Goal: Use online tool/utility: Utilize a website feature to perform a specific function

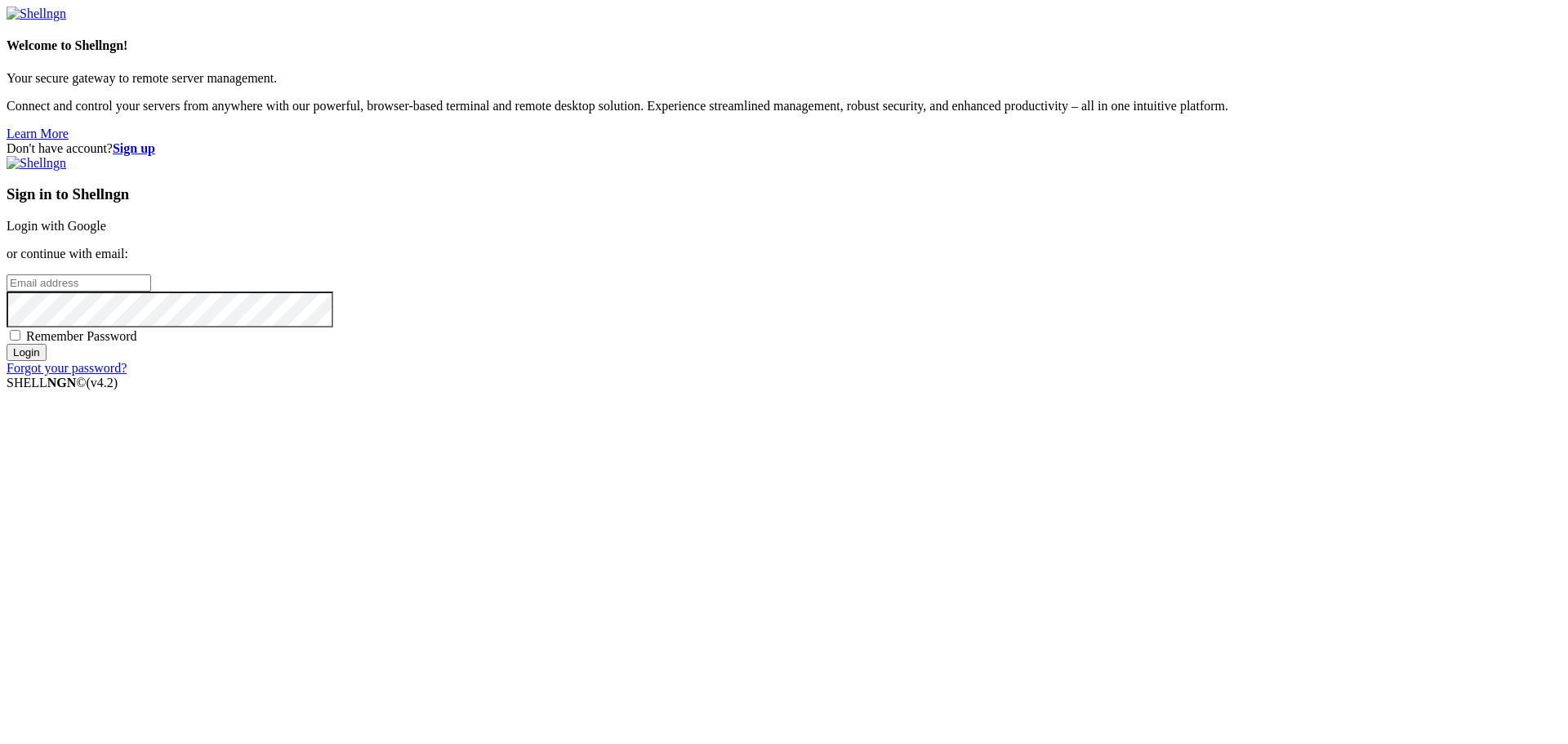
click at [106, 233] on link "Login with Google" at bounding box center [57, 226] width 100 height 14
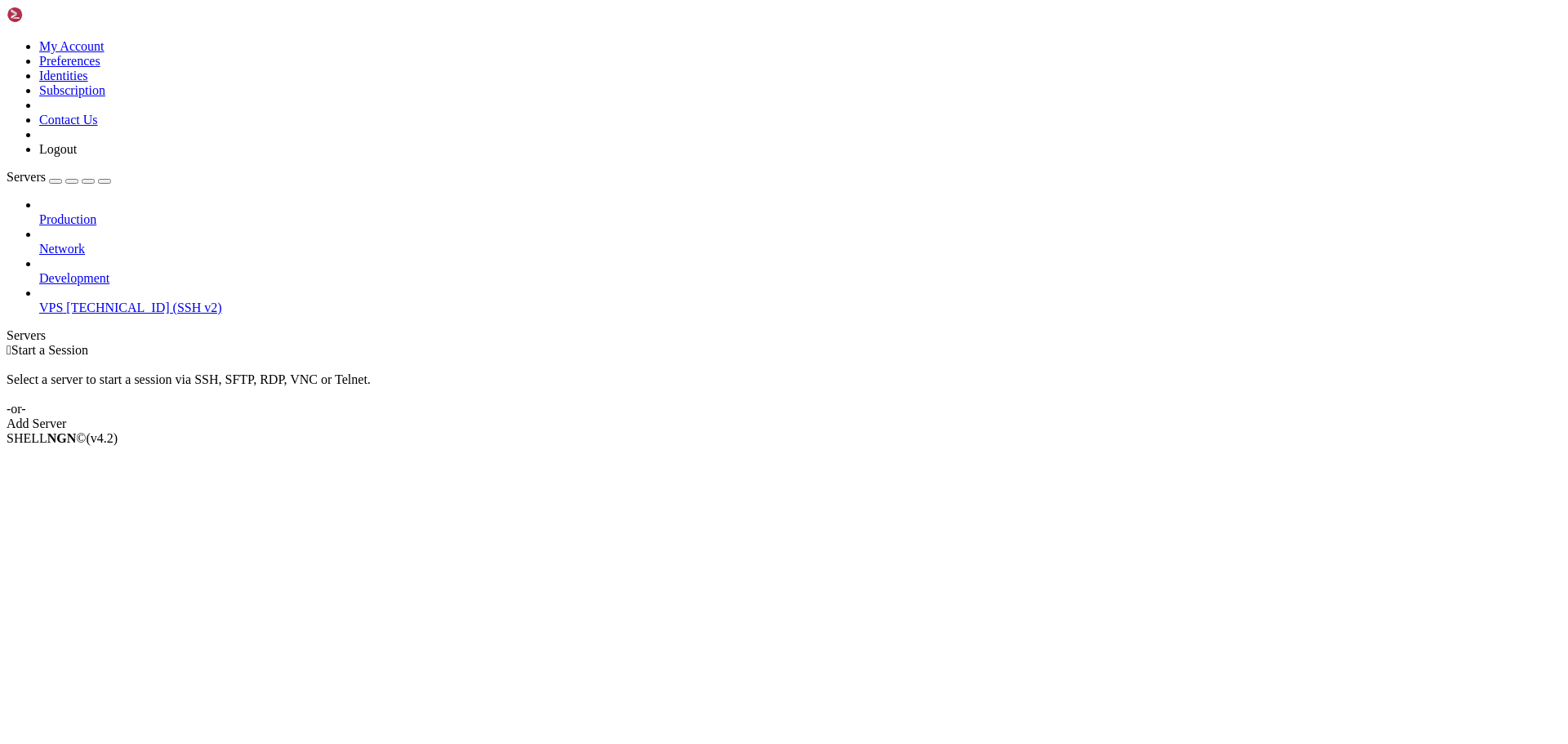
click at [105, 256] on div "Production Network Development VPS [TECHNICAL_ID] (SSH v2)" at bounding box center [784, 256] width 1555 height 118
click at [98, 300] on span "[TECHNICAL_ID] (SSH v2)" at bounding box center [143, 307] width 155 height 14
click at [76, 300] on span "[TECHNICAL_ID] (SSH v2)" at bounding box center [143, 307] width 155 height 14
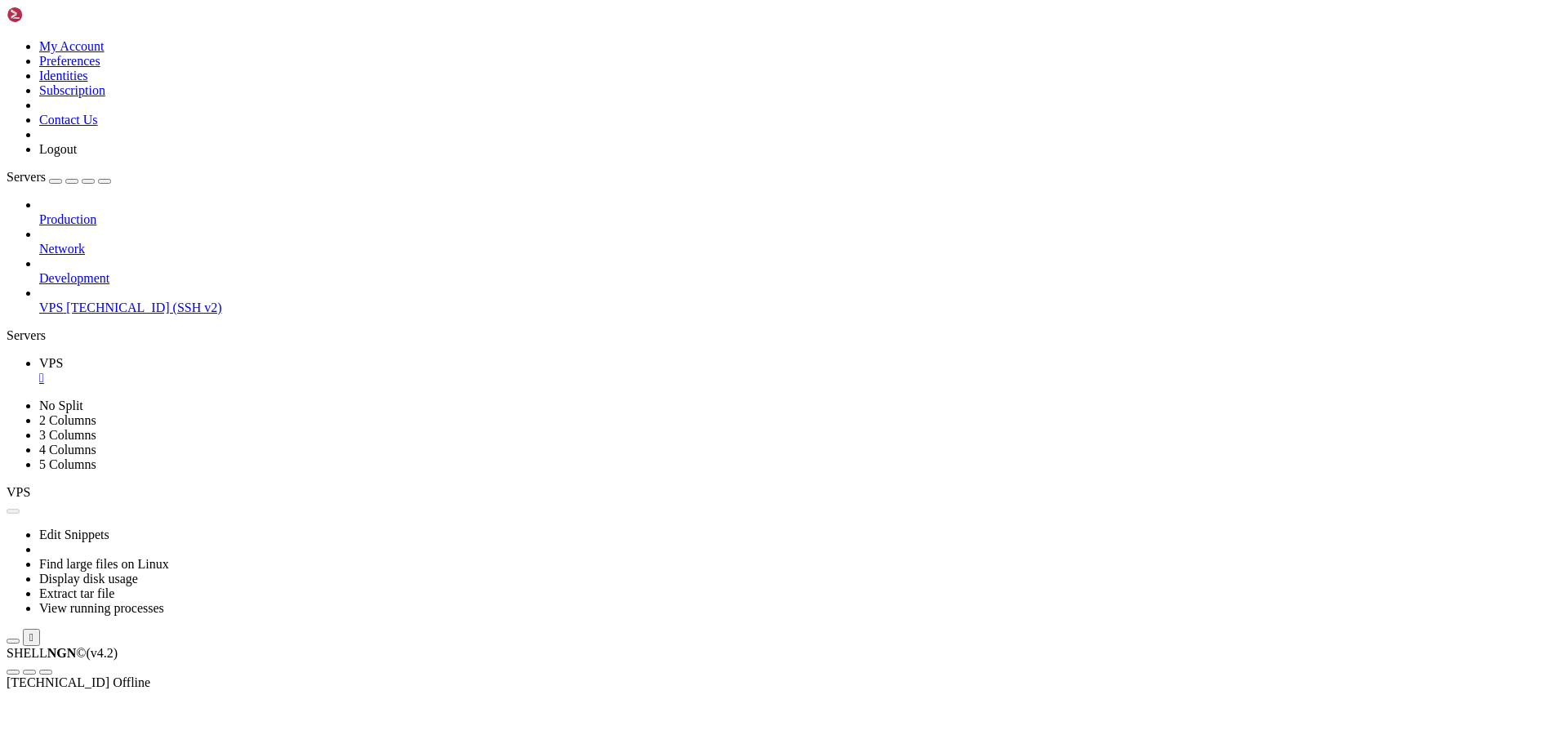
click at [76, 300] on span "[TECHNICAL_ID] (SSH v2)" at bounding box center [143, 307] width 155 height 14
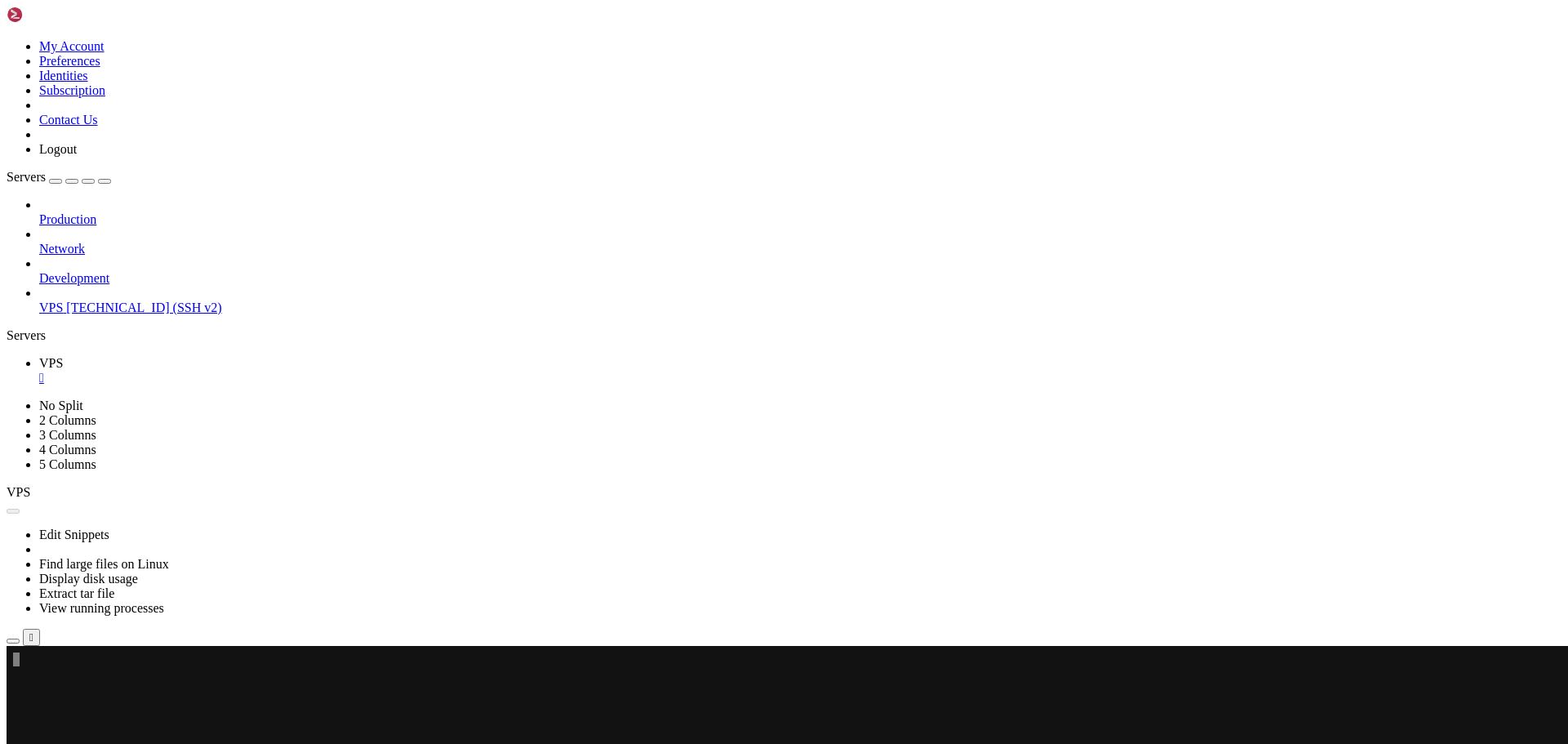
click at [76, 300] on span "[TECHNICAL_ID] (SSH v2)" at bounding box center [143, 307] width 155 height 14
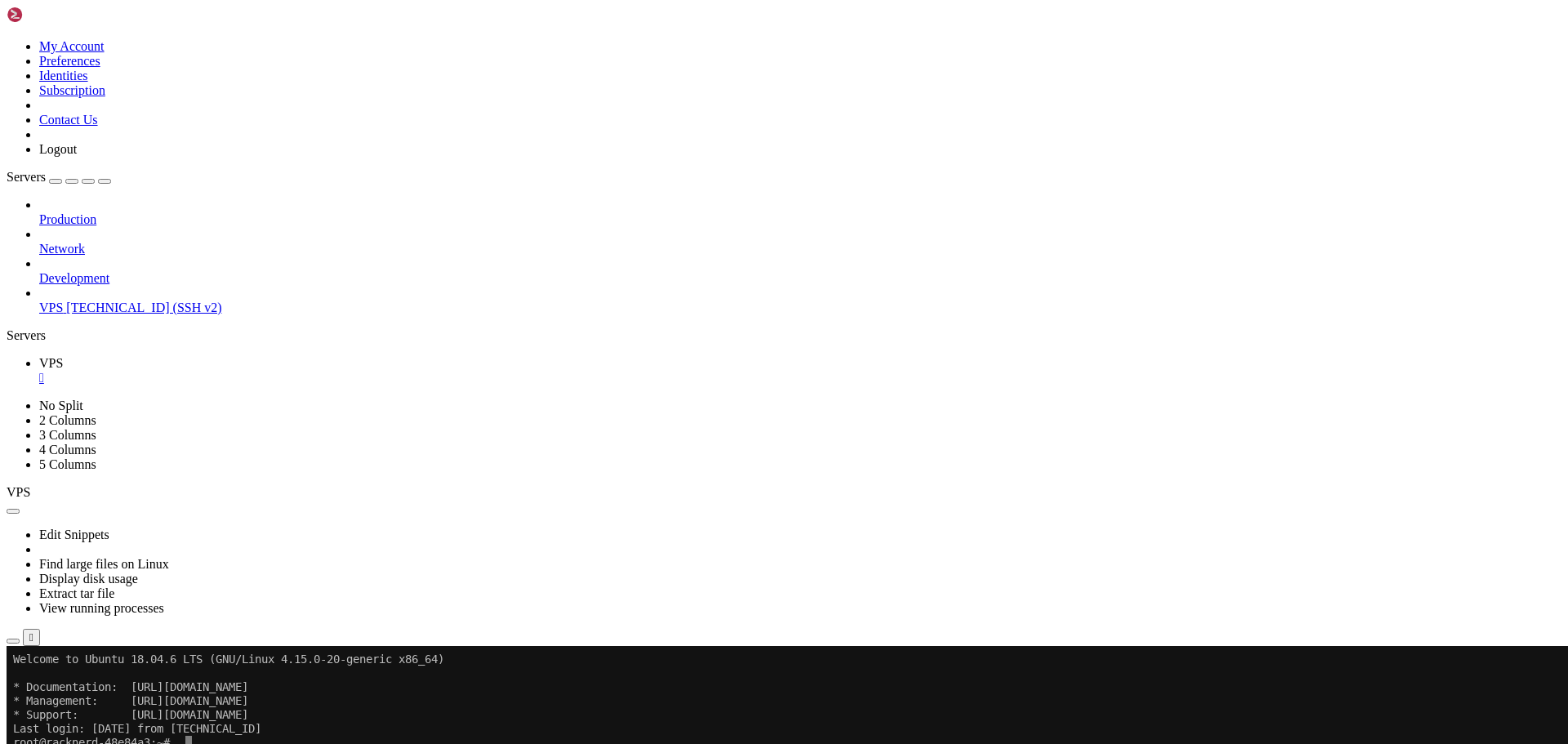
click at [228, 743] on x-row "root@racknerd-48e84a3:~#" at bounding box center [687, 743] width 1350 height 14
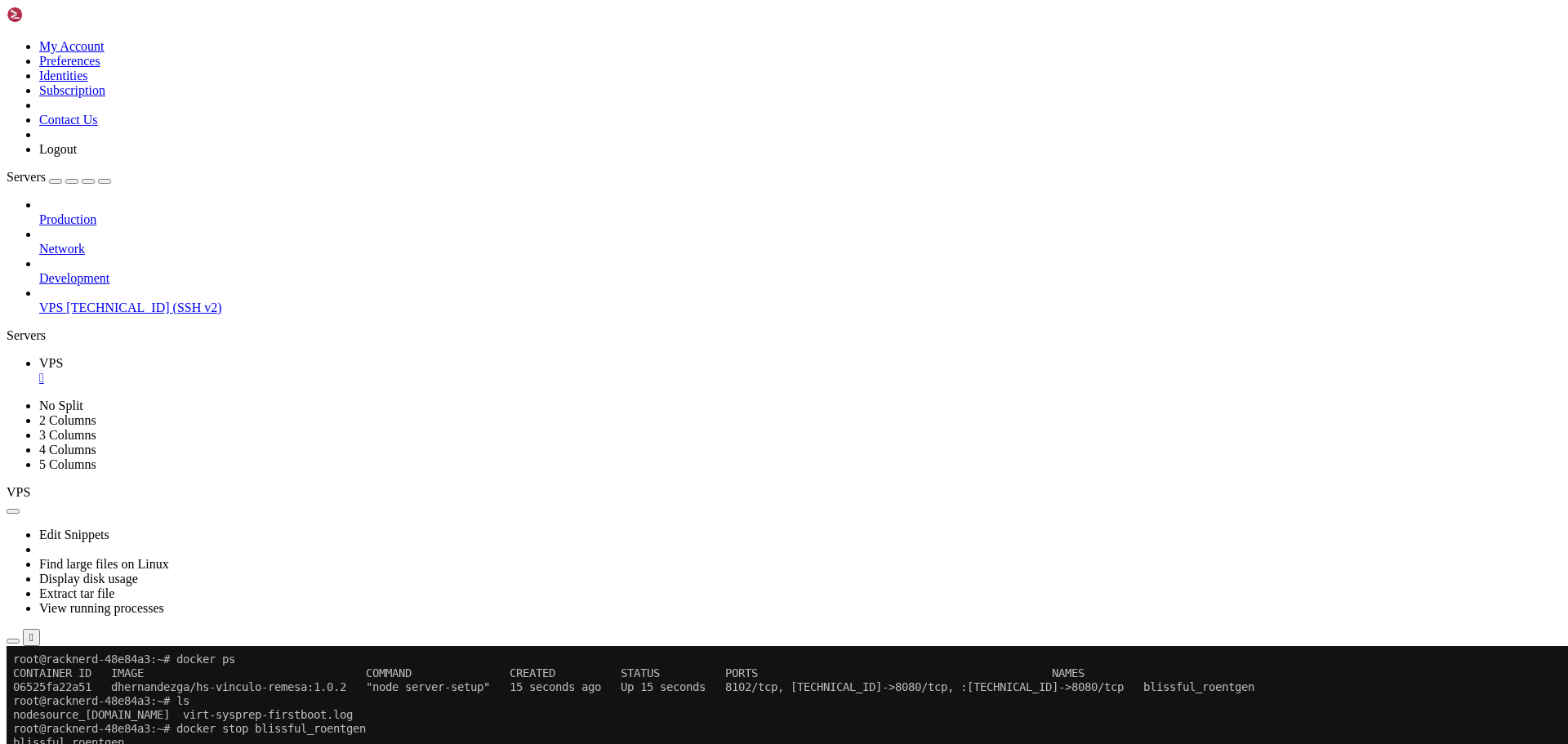
scroll to position [444, 0]
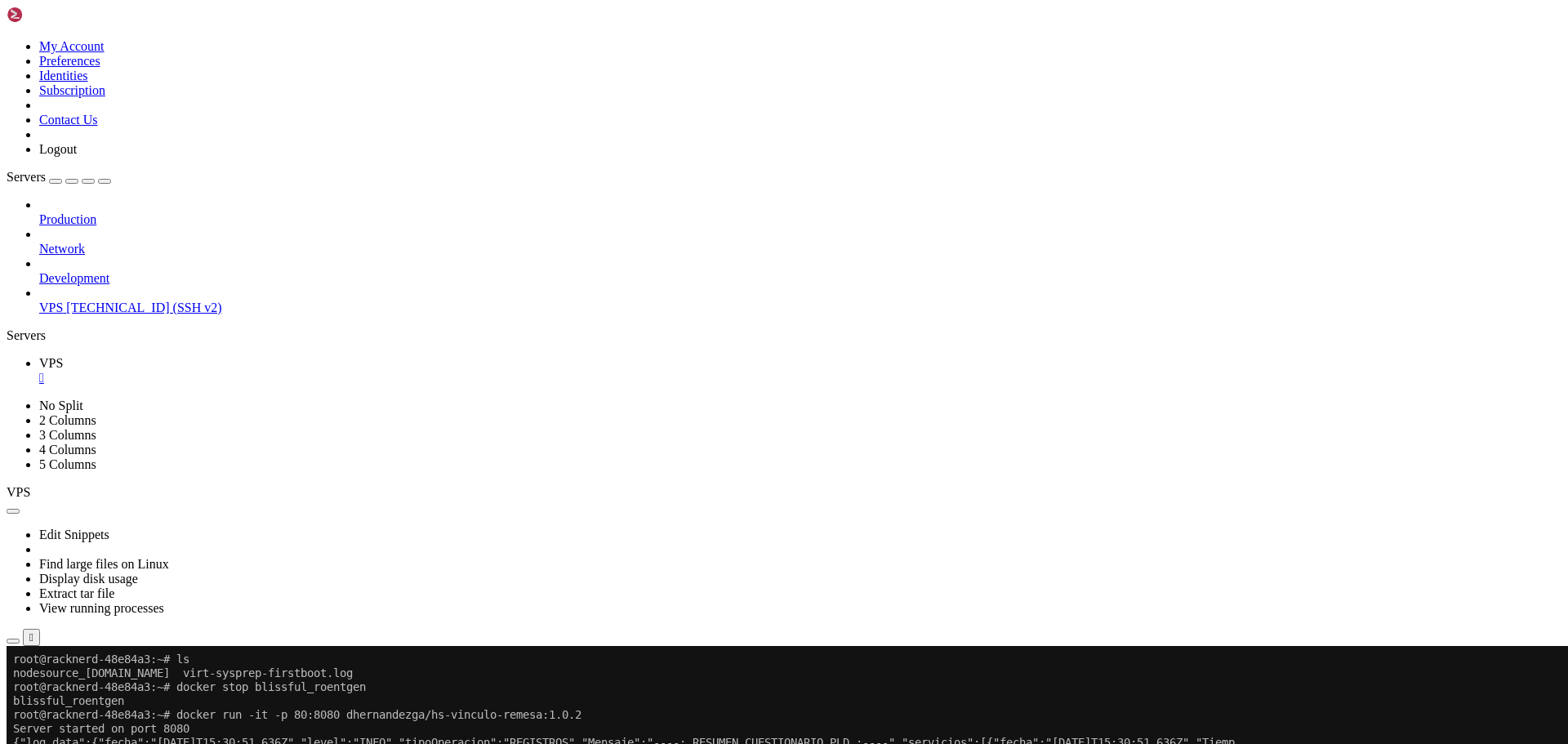
drag, startPoint x: 440, startPoint y: 1188, endPoint x: 949, endPoint y: 1181, distance: 509.0
click at [266, 371] on div "" at bounding box center [800, 378] width 1522 height 14
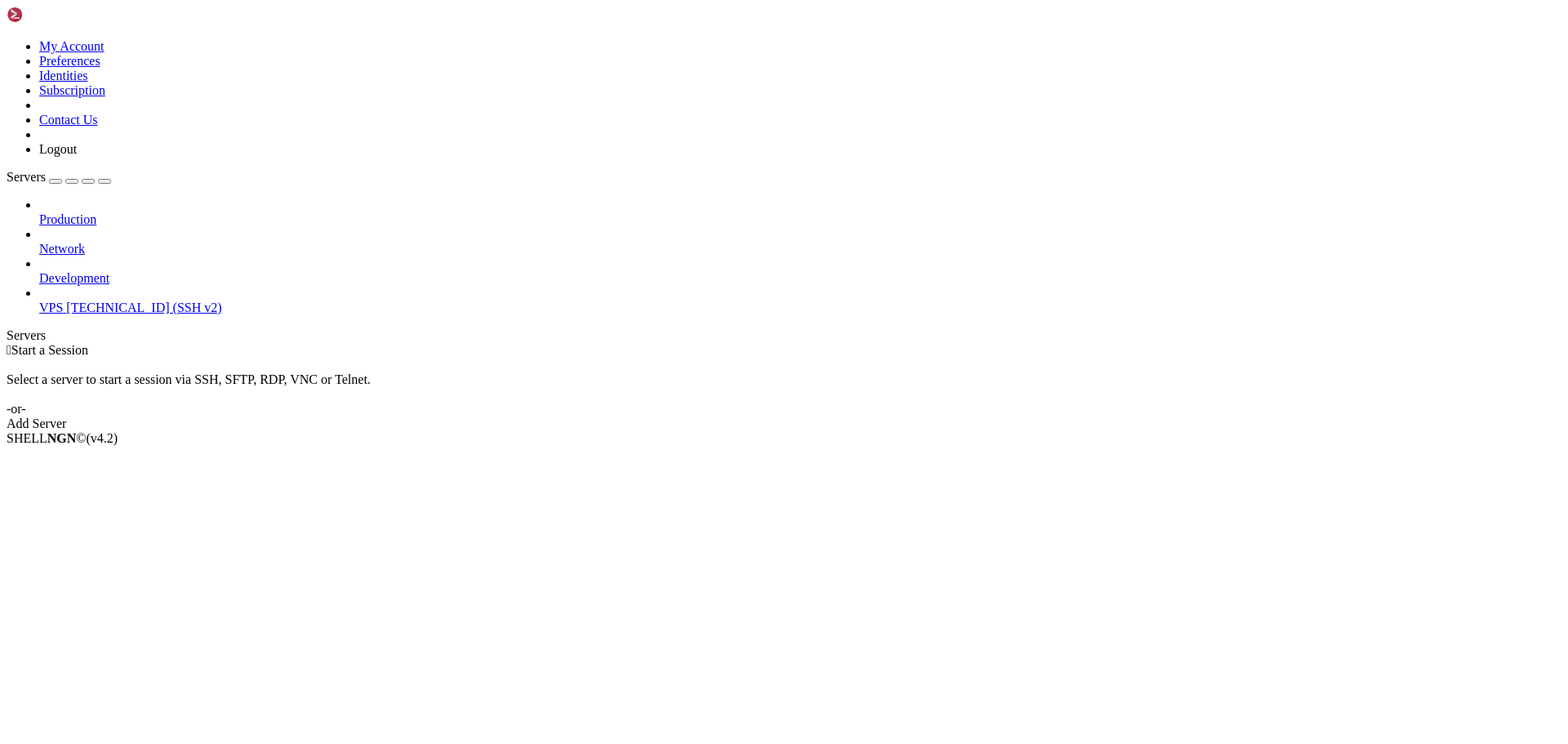
click at [113, 300] on span "[TECHNICAL_ID] (SSH v2)" at bounding box center [143, 307] width 155 height 14
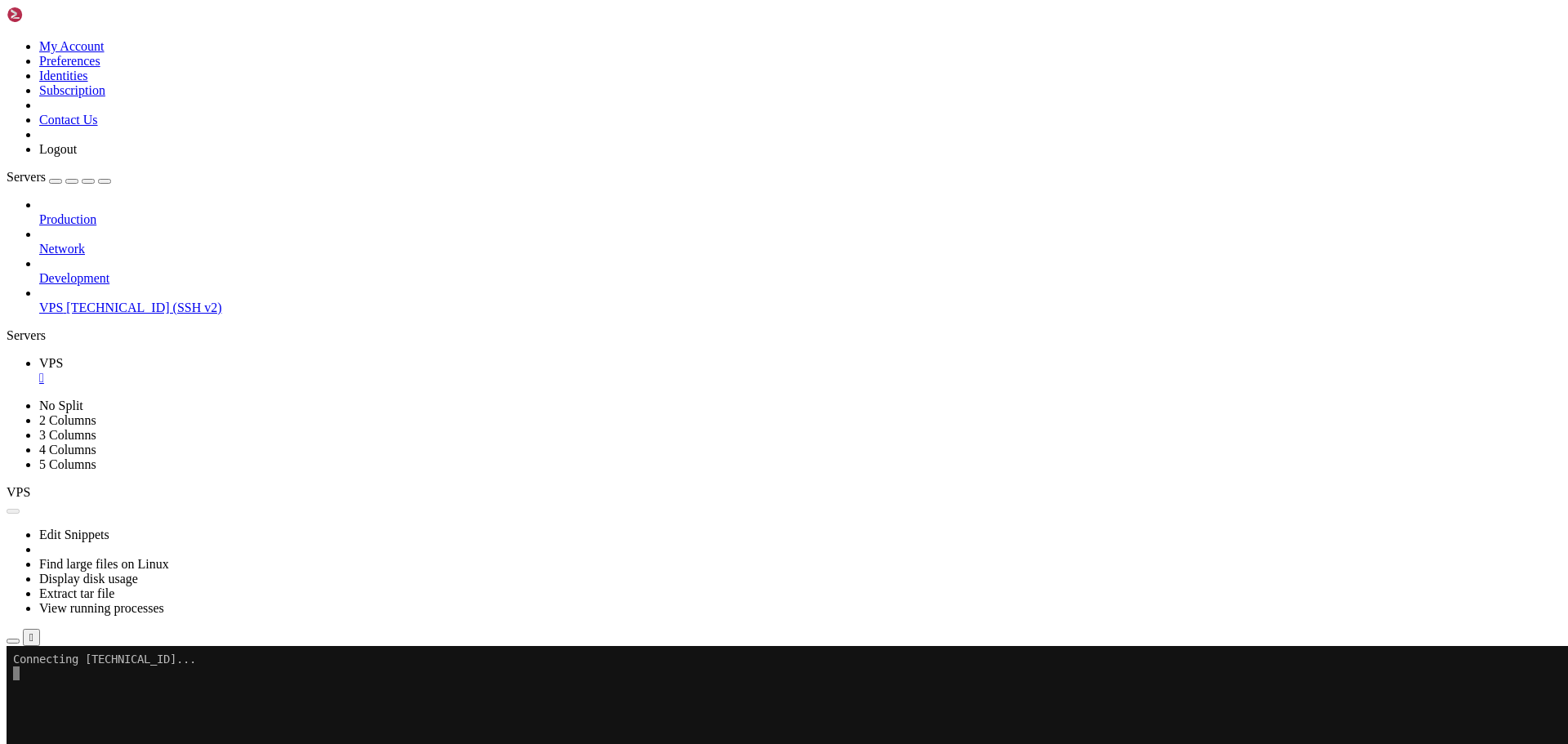
scroll to position [0, 0]
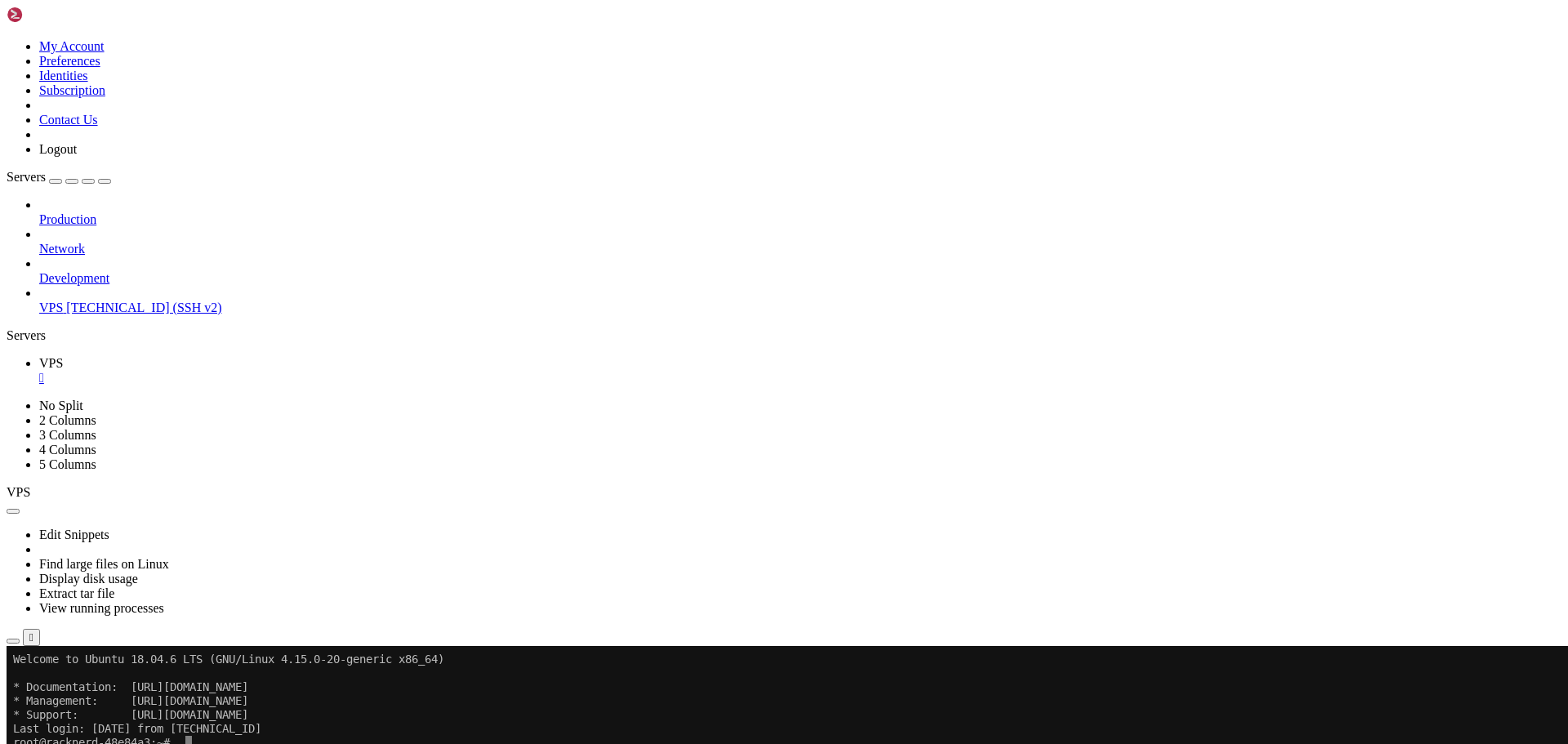
click at [267, 371] on div "" at bounding box center [800, 378] width 1522 height 14
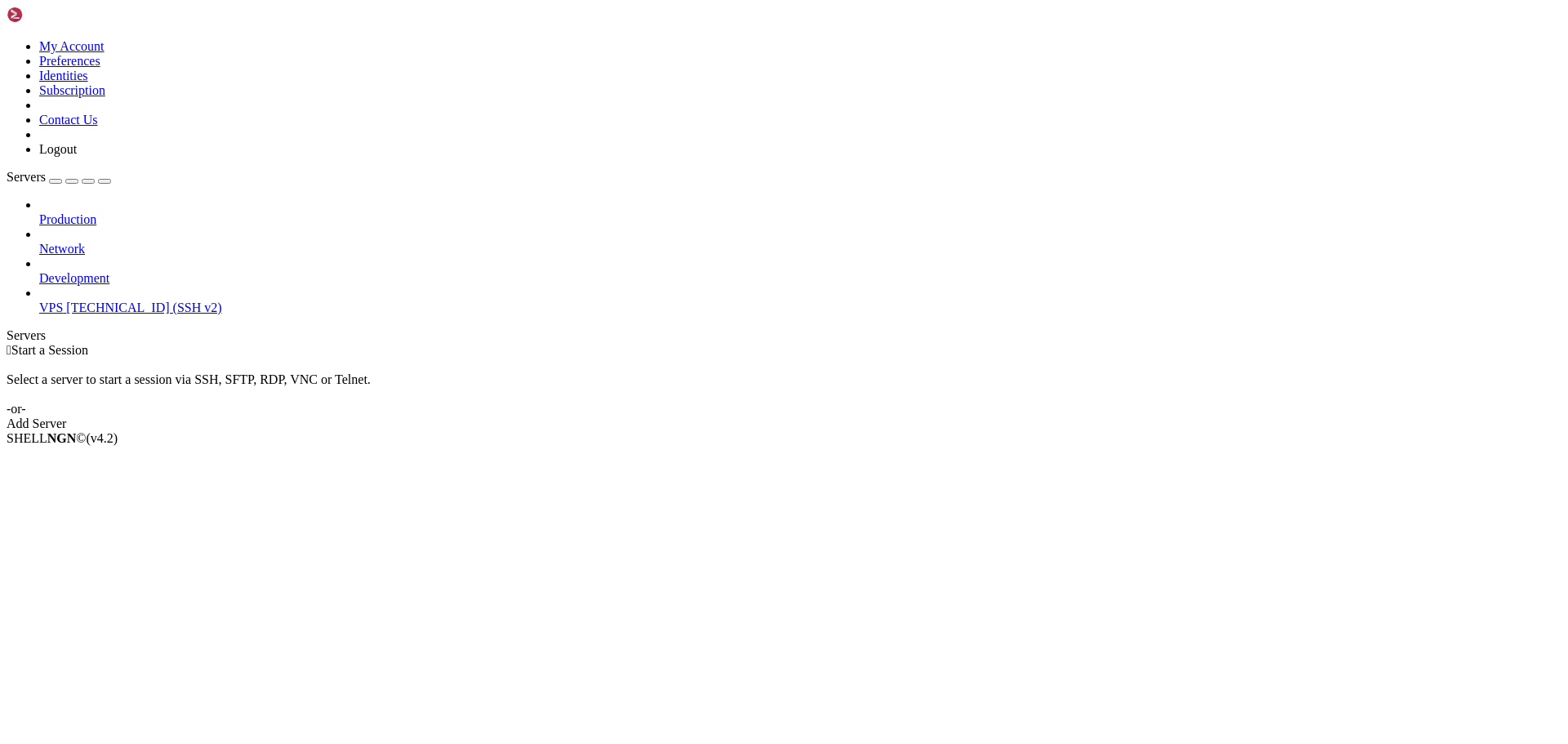
click at [140, 300] on span "[TECHNICAL_ID] (SSH v2)" at bounding box center [143, 307] width 155 height 14
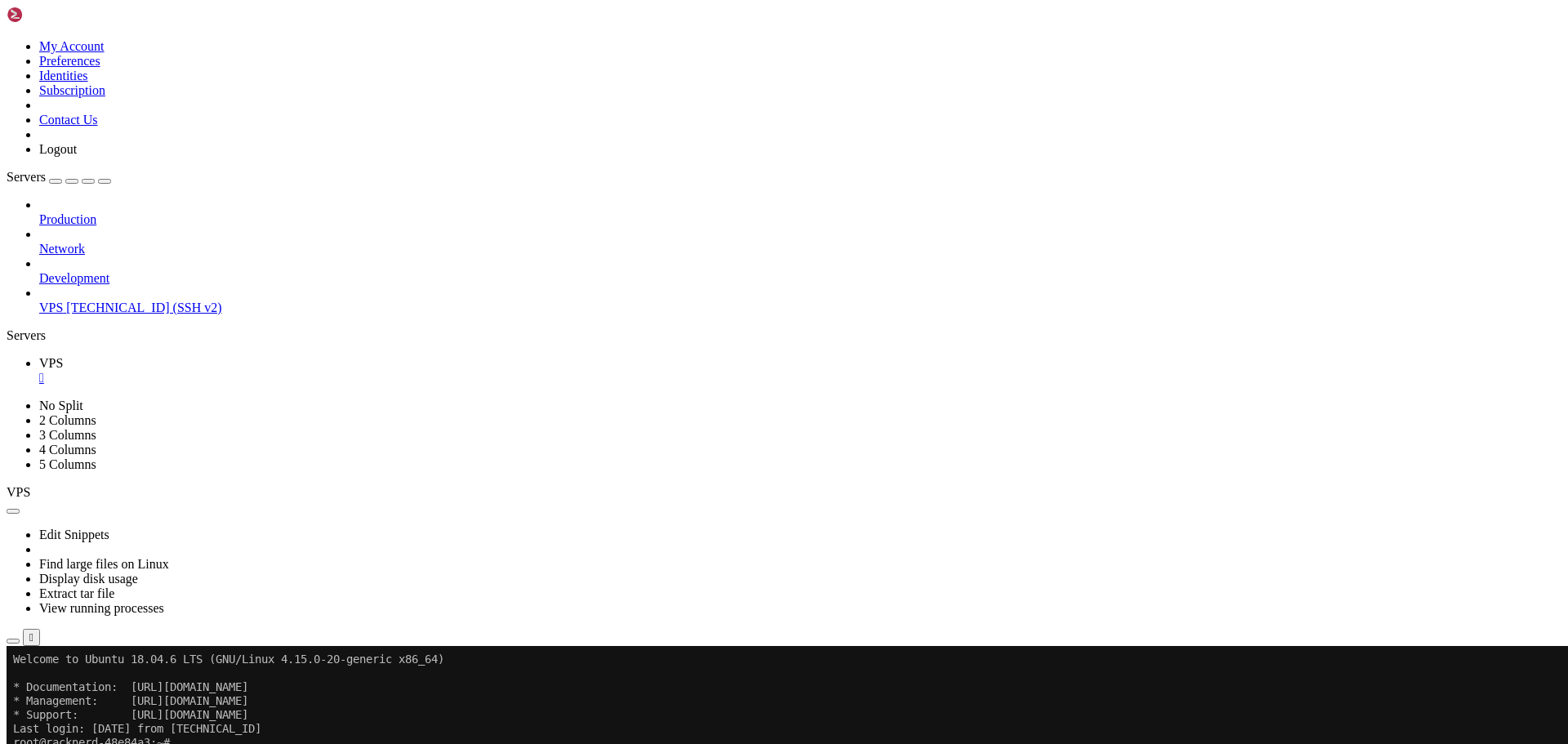
click at [265, 371] on div "" at bounding box center [800, 378] width 1522 height 14
